Goal: Complete application form

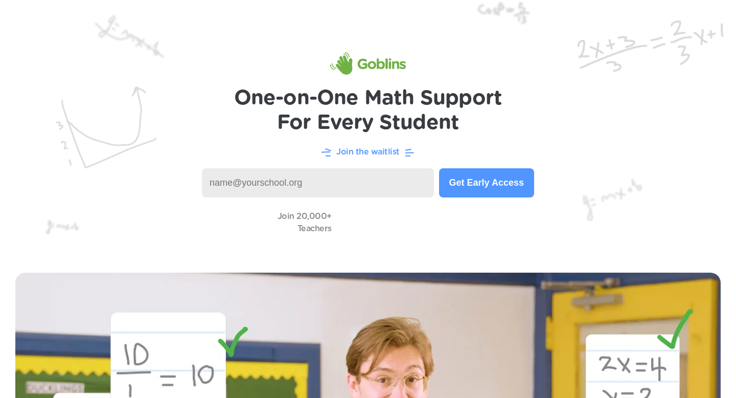
click at [357, 176] on input at bounding box center [318, 182] width 232 height 29
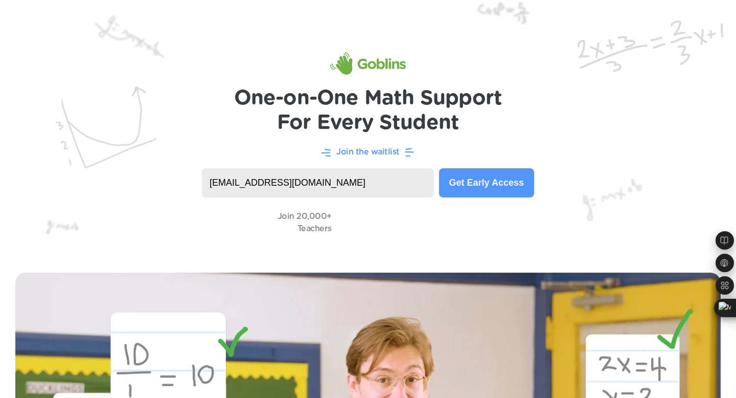
type input "bwaldhauser@rcs137.org"
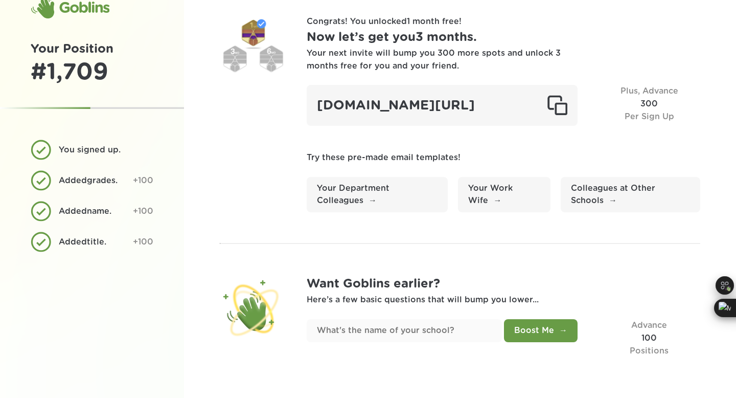
scroll to position [46, 0]
click at [403, 331] on input "text" at bounding box center [404, 330] width 195 height 23
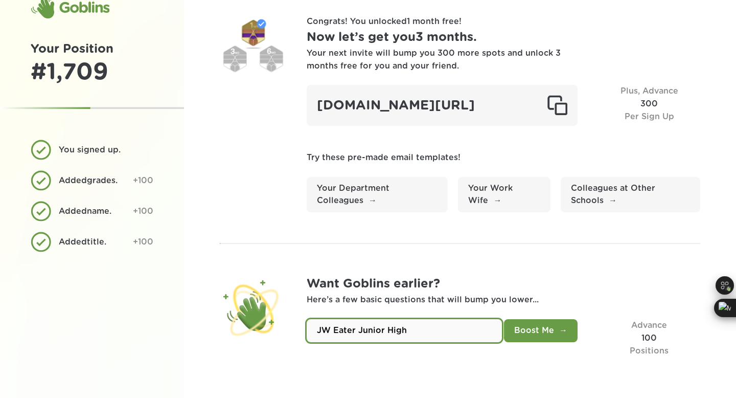
type input "JW Eater Junior High"
click at [562, 325] on button "Boost Me" at bounding box center [541, 330] width 74 height 23
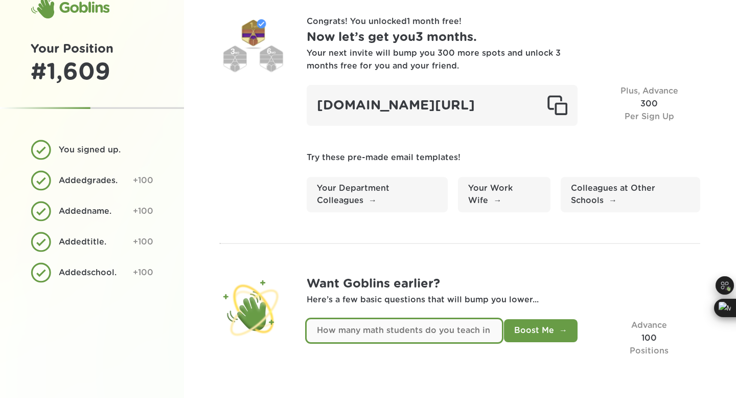
click at [494, 328] on input "text" at bounding box center [404, 330] width 195 height 23
type input "65"
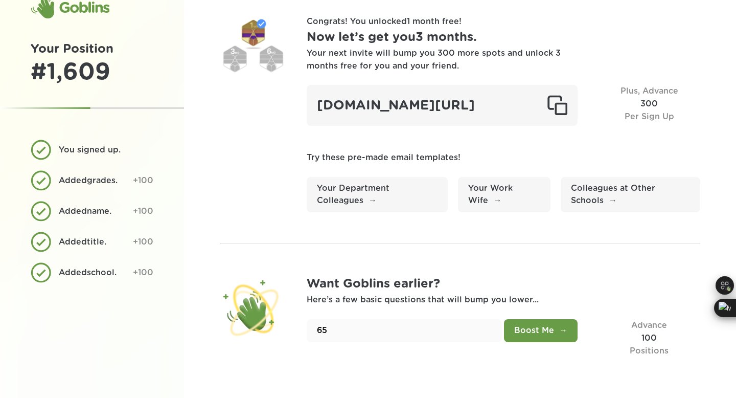
click at [542, 326] on button "Boost Me" at bounding box center [541, 330] width 74 height 23
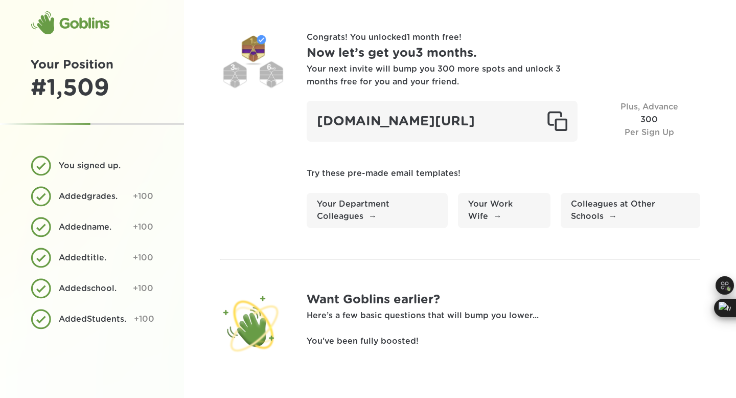
scroll to position [0, 0]
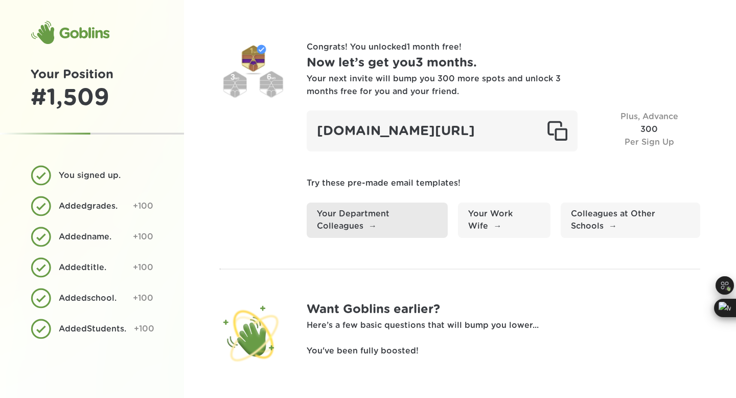
click at [350, 238] on link "Your Department Colleagues" at bounding box center [377, 220] width 141 height 36
